Goal: Task Accomplishment & Management: Use online tool/utility

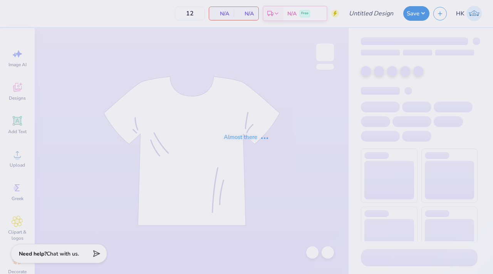
type input "Sig Ep Slam T's"
type input "24"
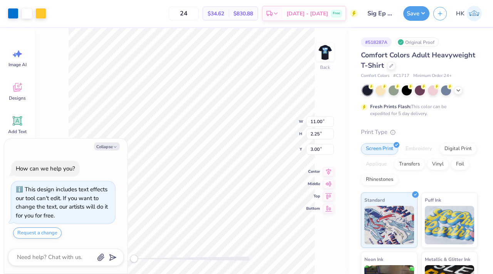
type textarea "x"
type input "4.12"
type input "0.84"
type input "4.41"
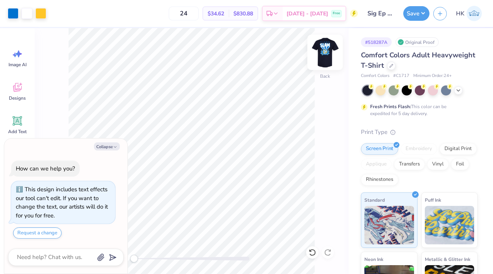
click at [324, 57] on img at bounding box center [325, 52] width 31 height 31
click at [329, 55] on img at bounding box center [325, 52] width 31 height 31
click at [420, 14] on button "Save" at bounding box center [416, 12] width 26 height 15
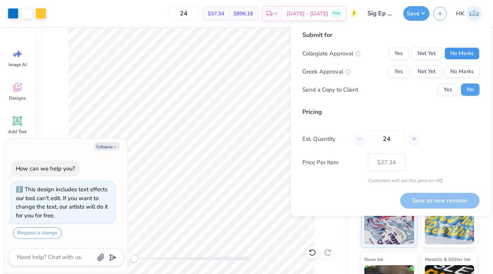
click at [450, 52] on button "No Marks" at bounding box center [461, 53] width 35 height 12
click at [425, 55] on button "Not Yet" at bounding box center [427, 53] width 30 height 12
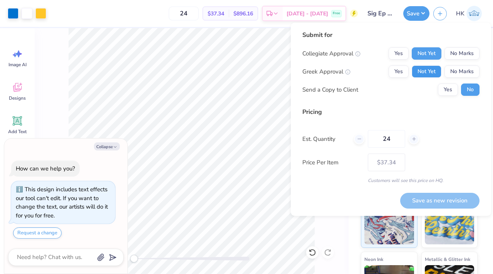
click at [425, 74] on button "Not Yet" at bounding box center [427, 71] width 30 height 12
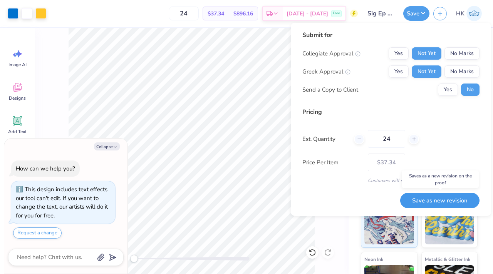
click at [423, 201] on button "Save as new revision" at bounding box center [439, 201] width 79 height 16
type textarea "x"
type input "– –"
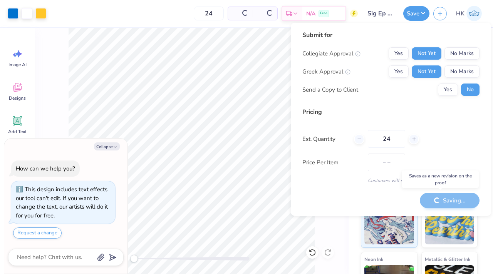
type textarea "x"
type input "$37.34"
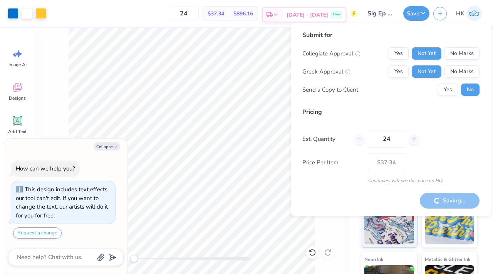
type textarea "x"
type input "– –"
type textarea "x"
type input "$37.34"
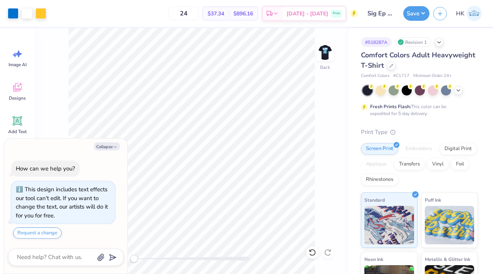
type textarea "x"
